Goal: Check status: Check status

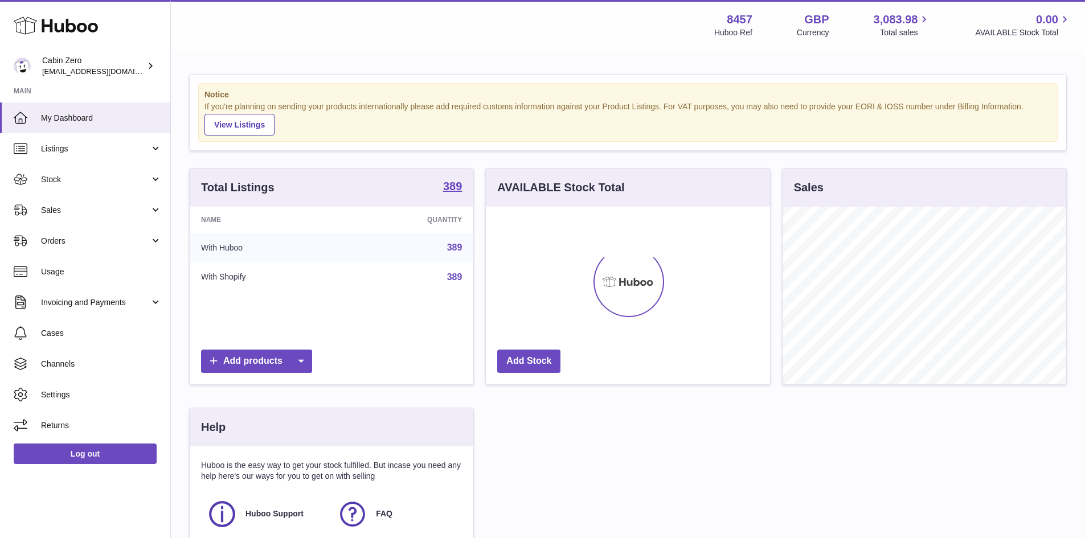
scroll to position [178, 284]
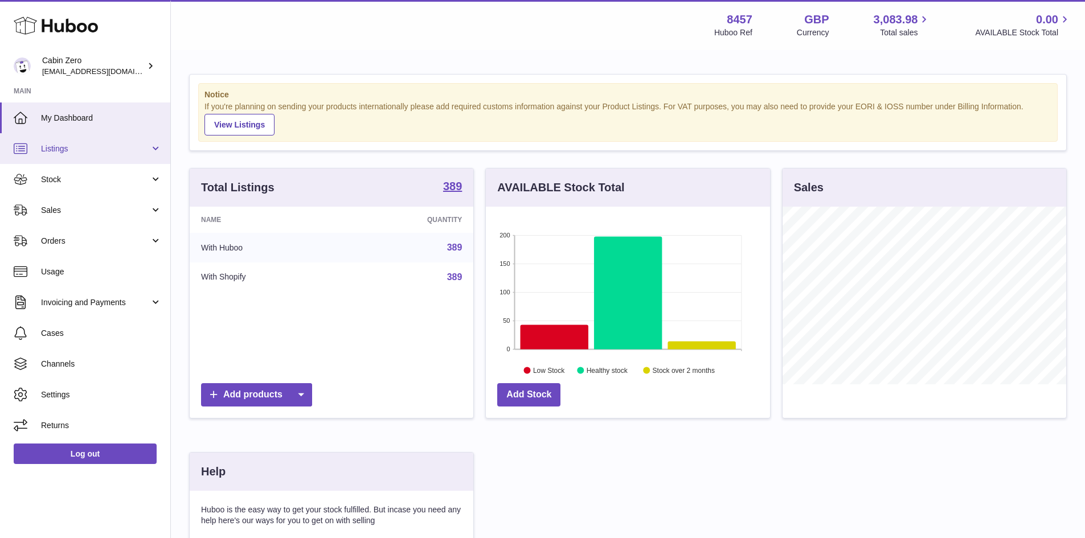
click at [113, 146] on span "Listings" at bounding box center [95, 149] width 109 height 11
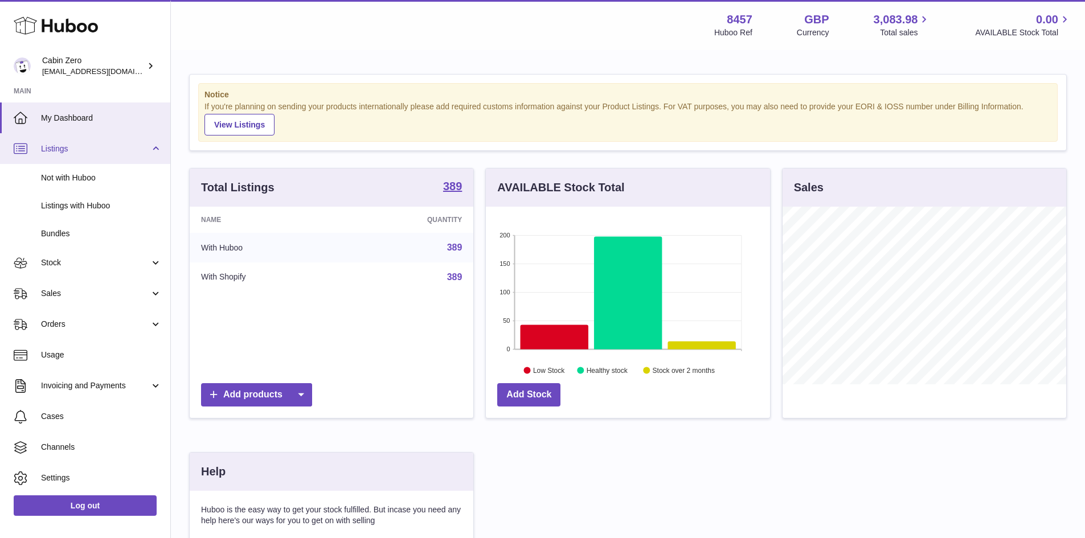
click at [113, 146] on span "Listings" at bounding box center [95, 149] width 109 height 11
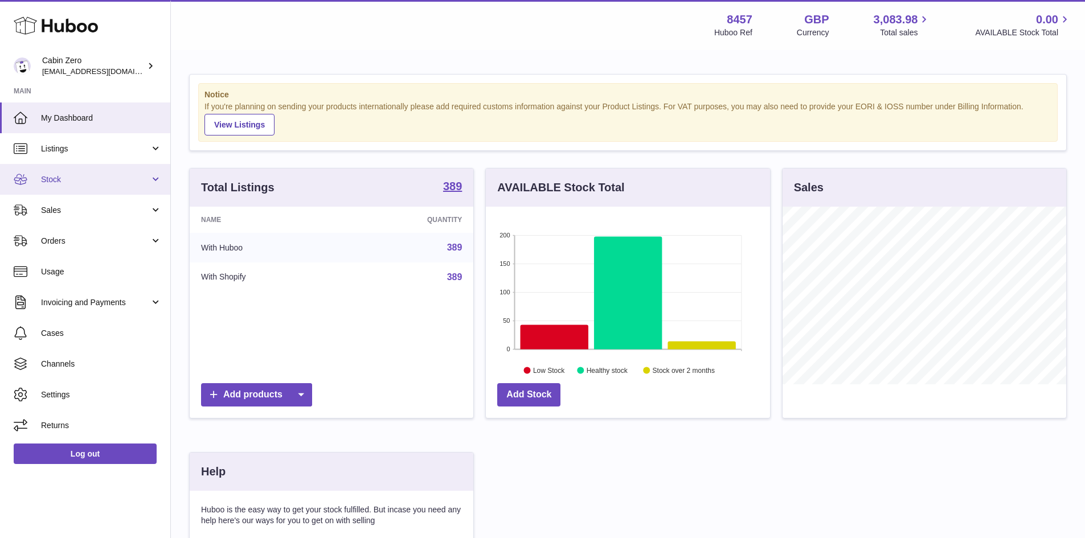
click at [114, 193] on link "Stock" at bounding box center [85, 179] width 170 height 31
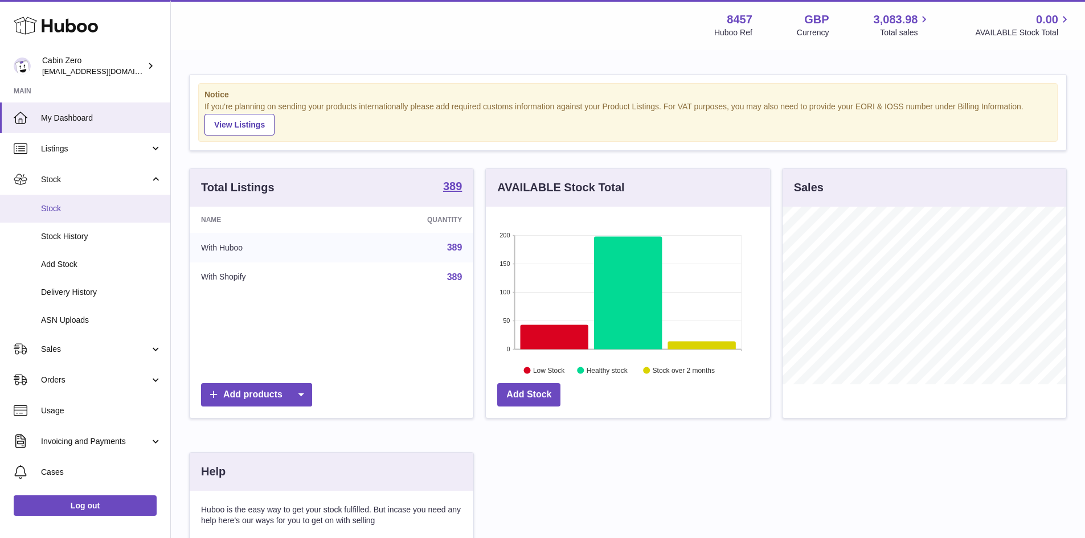
click at [120, 202] on link "Stock" at bounding box center [85, 209] width 170 height 28
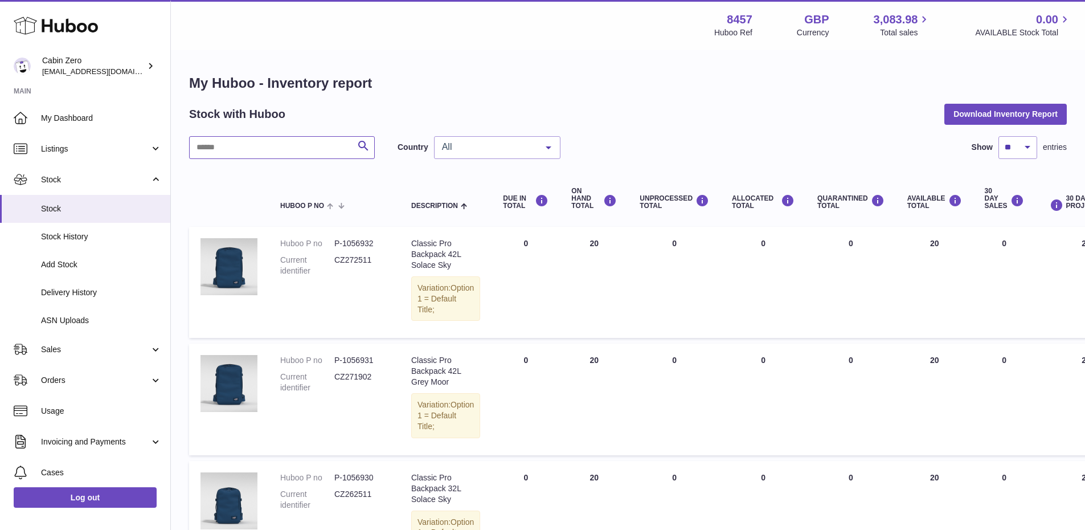
click at [277, 151] on input "text" at bounding box center [282, 147] width 186 height 23
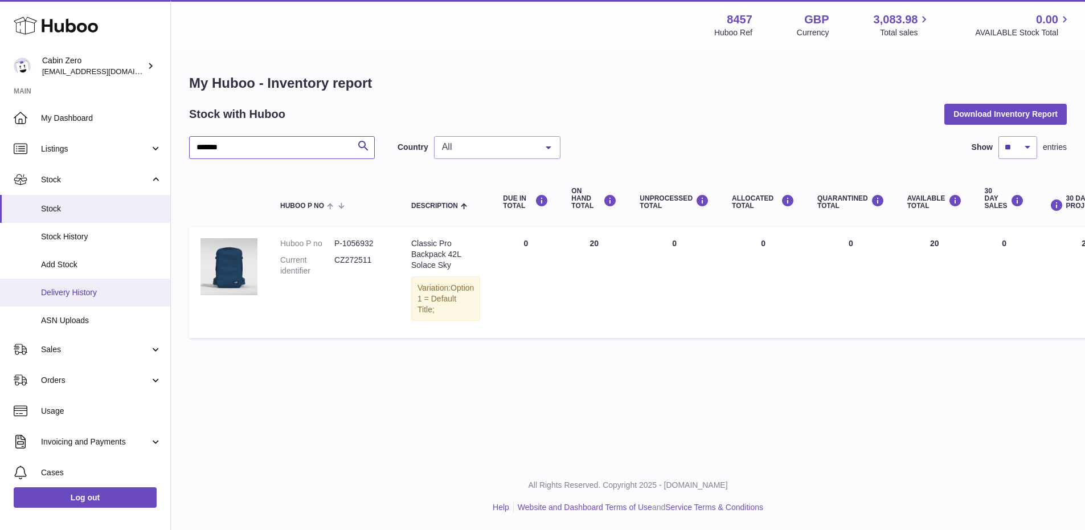
type input "*******"
click at [105, 293] on span "Delivery History" at bounding box center [101, 292] width 121 height 11
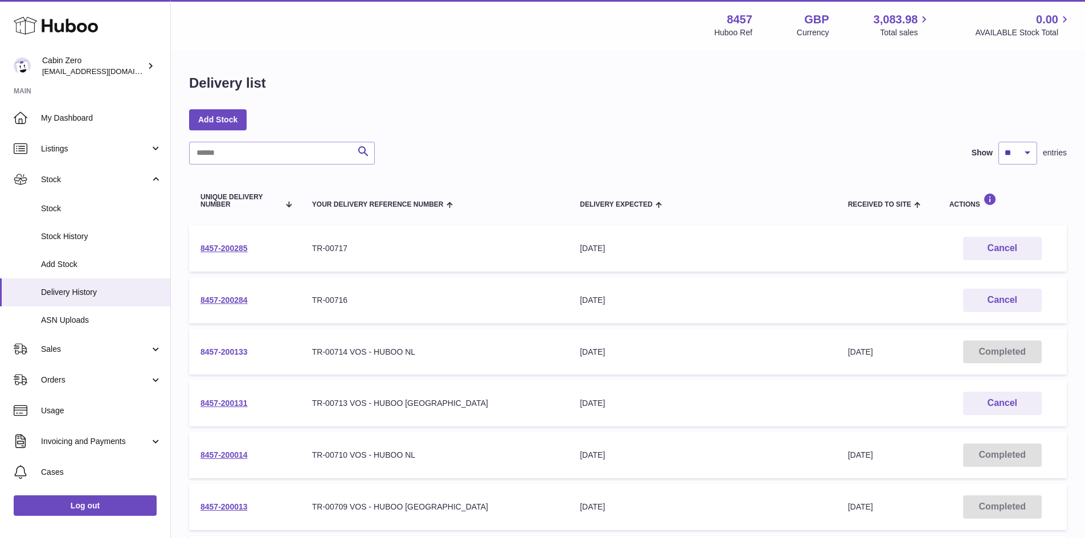
click at [232, 351] on link "8457-200133" at bounding box center [223, 351] width 47 height 9
